Goal: Check status: Check status

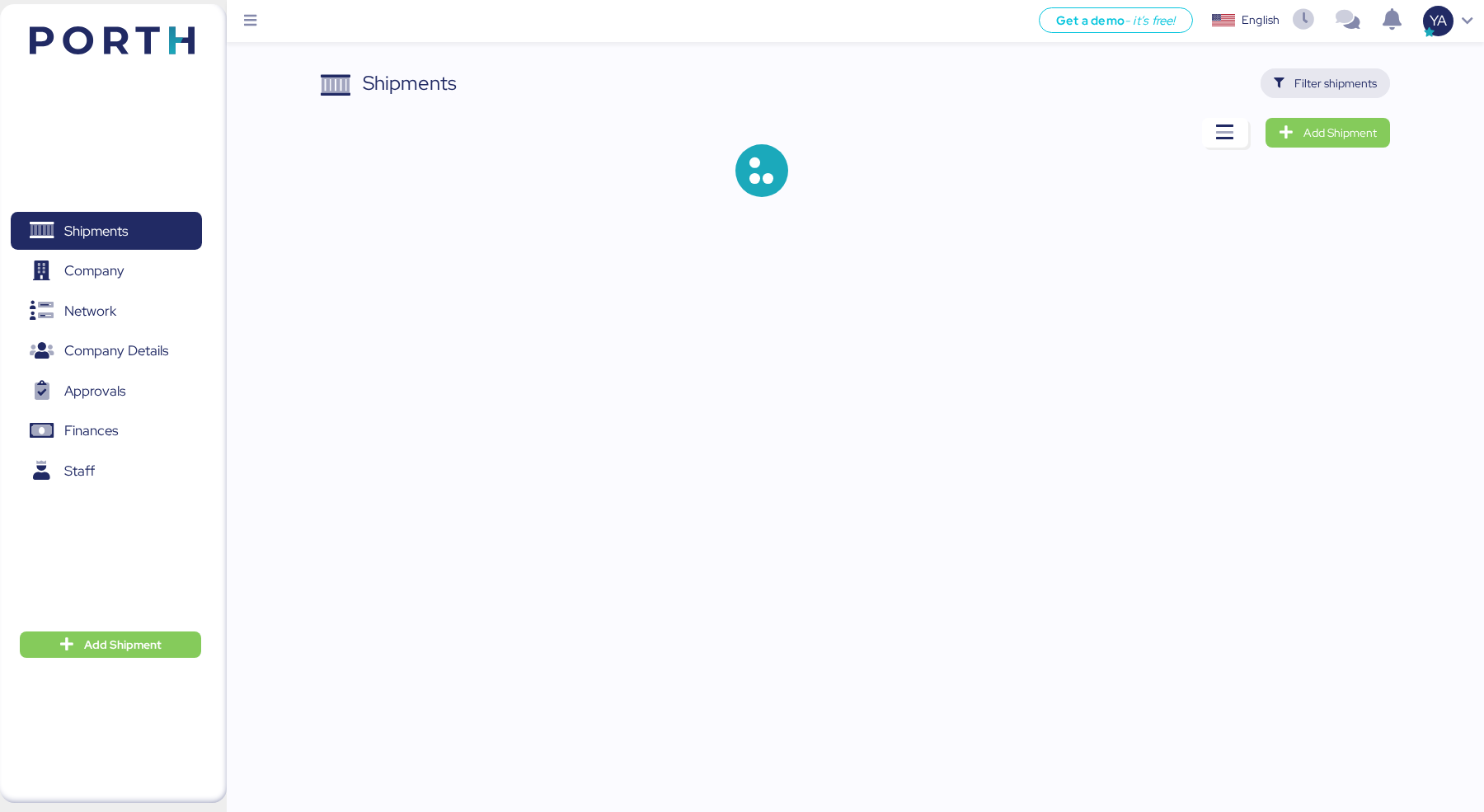
click at [1352, 94] on span "Filter shipments" at bounding box center [1325, 83] width 130 height 30
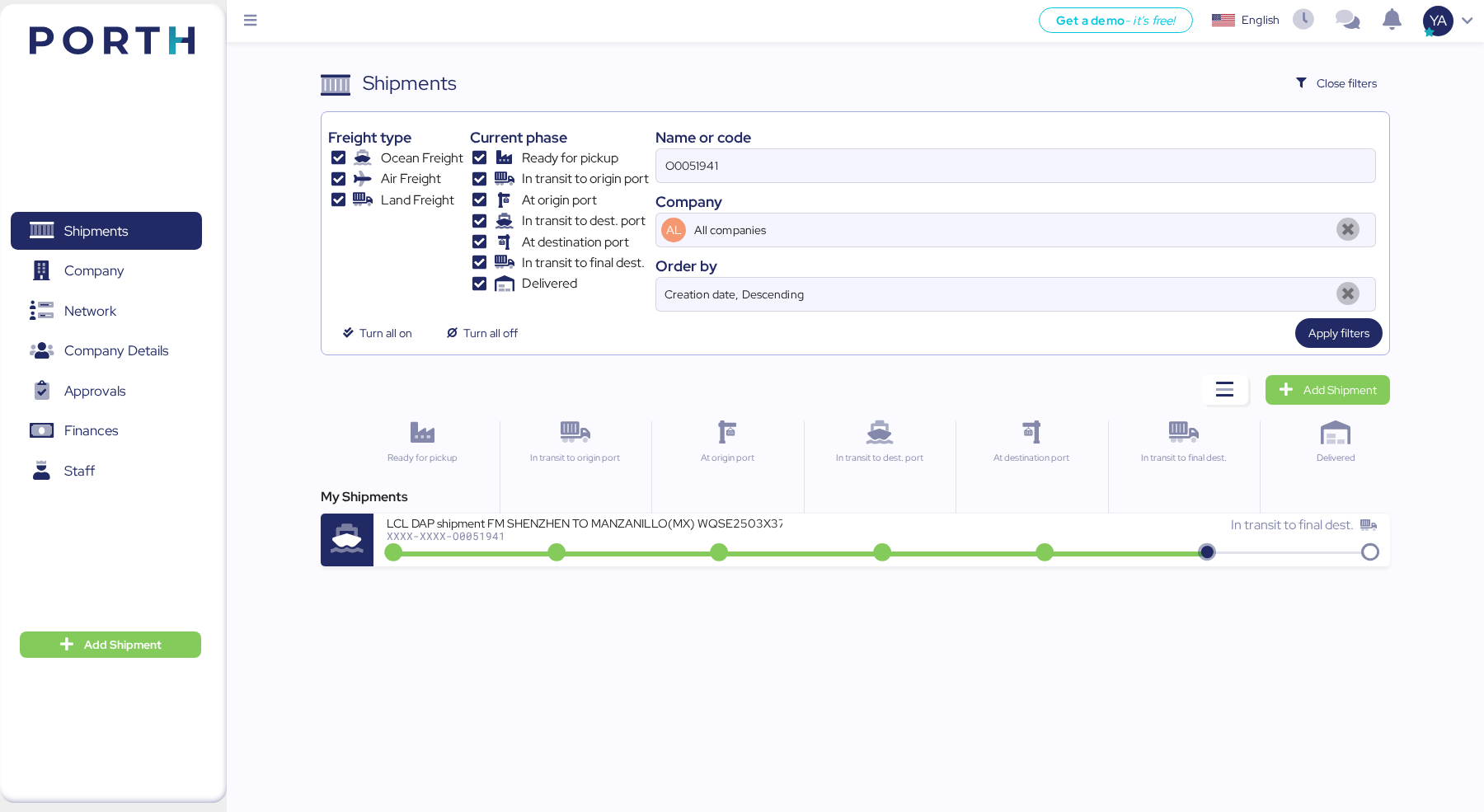
click at [1120, 187] on div "Name or code O0051941 Company AL All companies Order by Creation date, Descendi…" at bounding box center [1015, 214] width 720 height 192
click at [1120, 162] on input "O0051941" at bounding box center [1015, 165] width 719 height 33
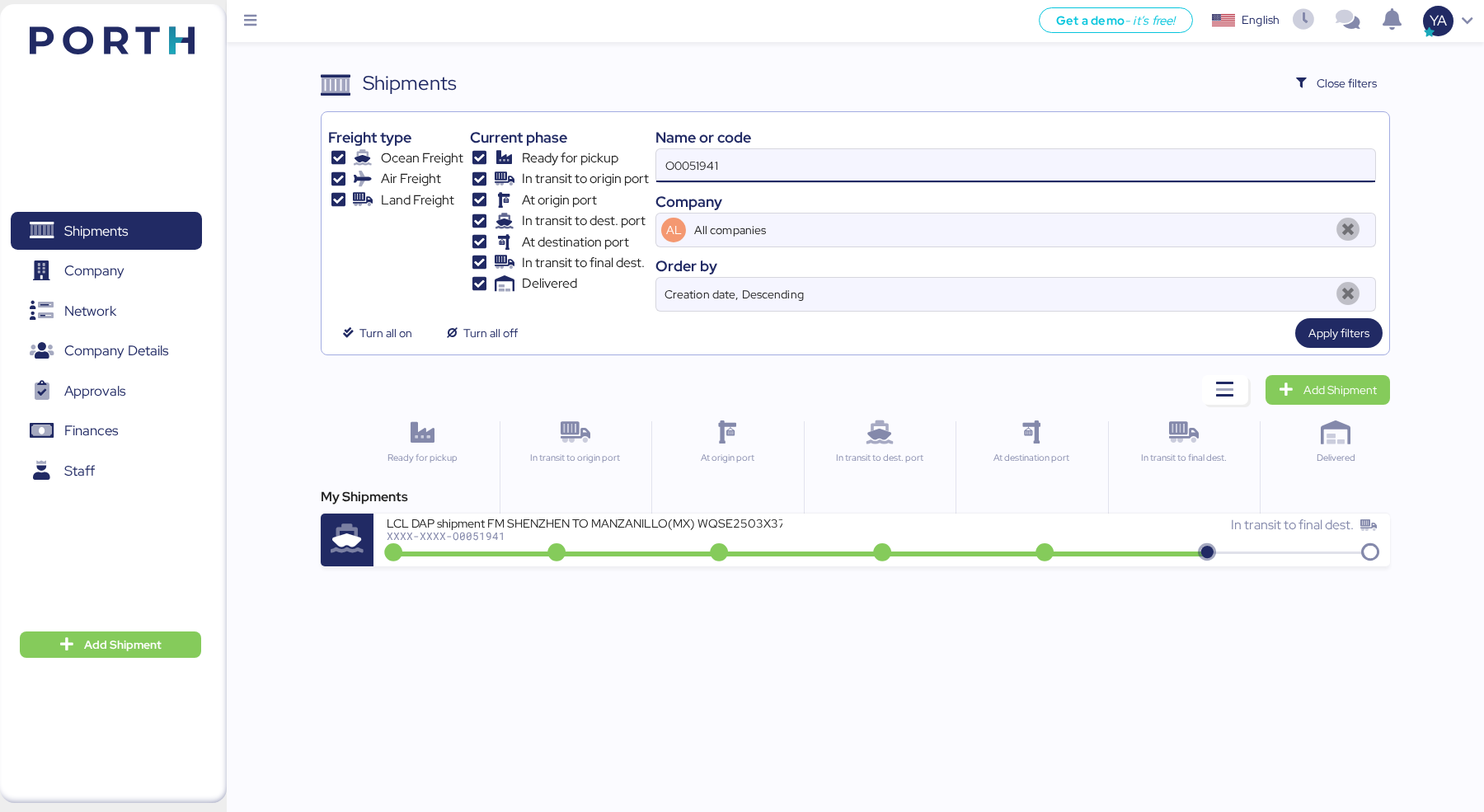
paste input "2008"
type input "O0052008"
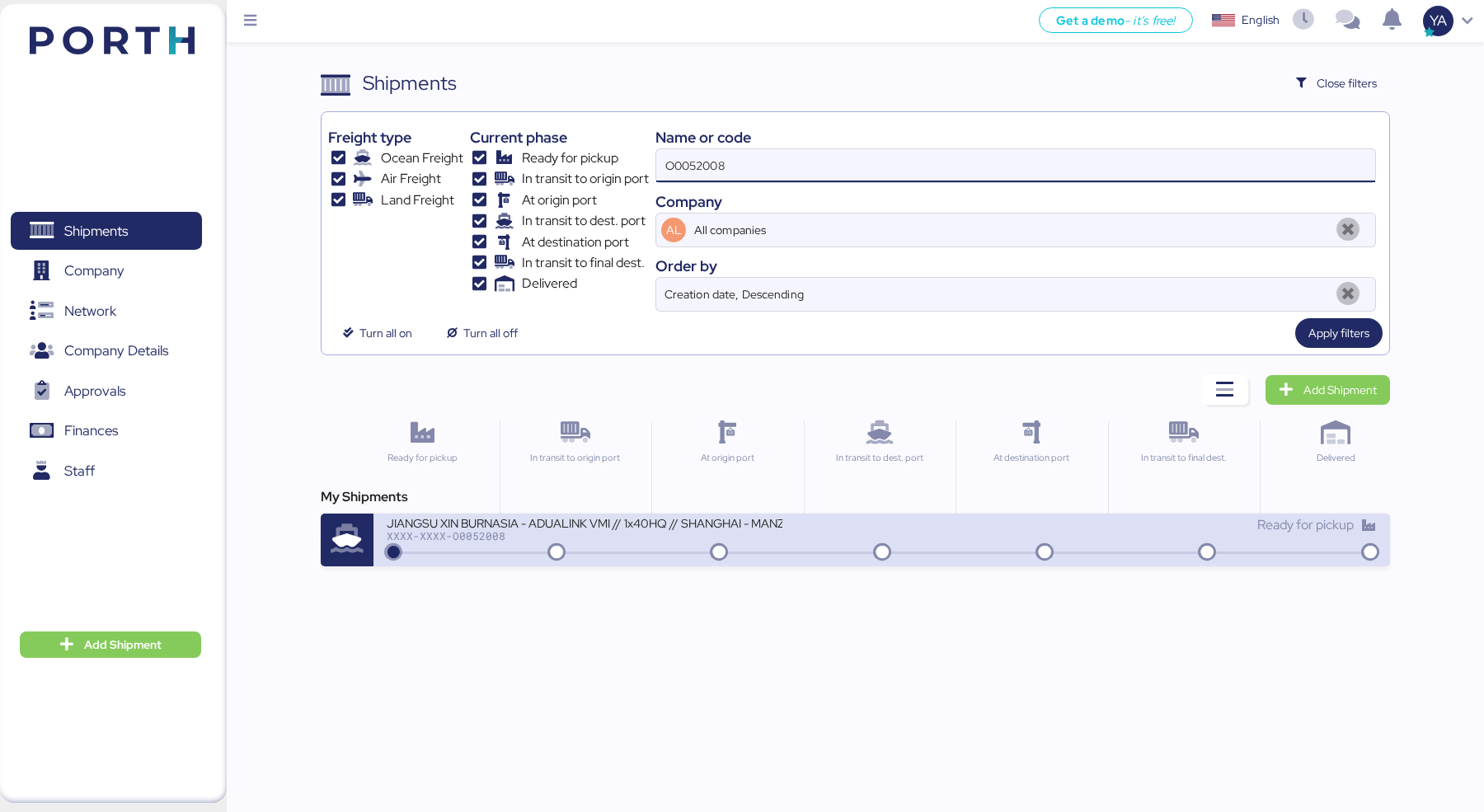
click at [678, 534] on div "XXXX-XXXX-O0052008" at bounding box center [584, 535] width 395 height 11
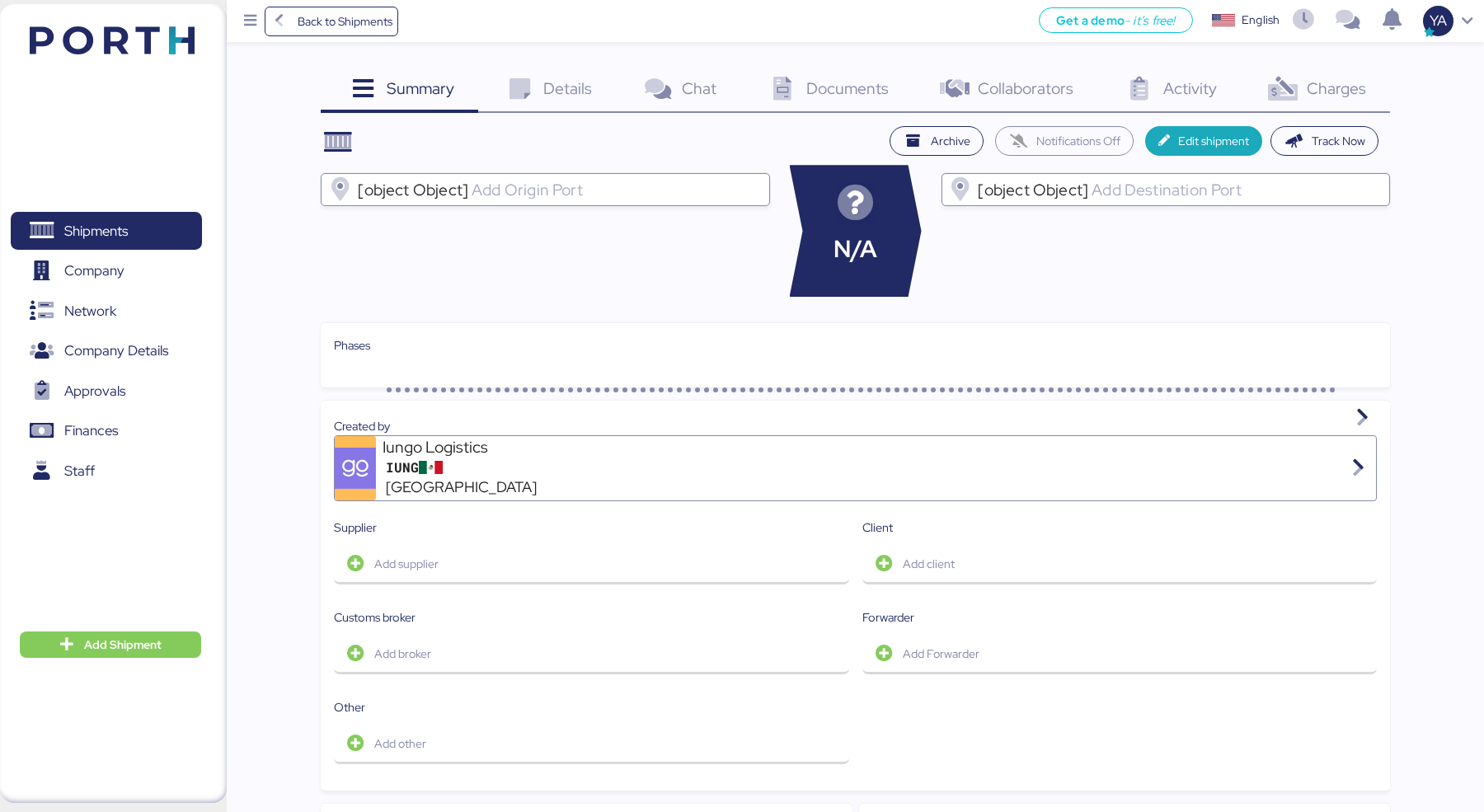
click at [1314, 71] on div "Charges 0" at bounding box center [1315, 90] width 149 height 44
